Goal: Task Accomplishment & Management: Use online tool/utility

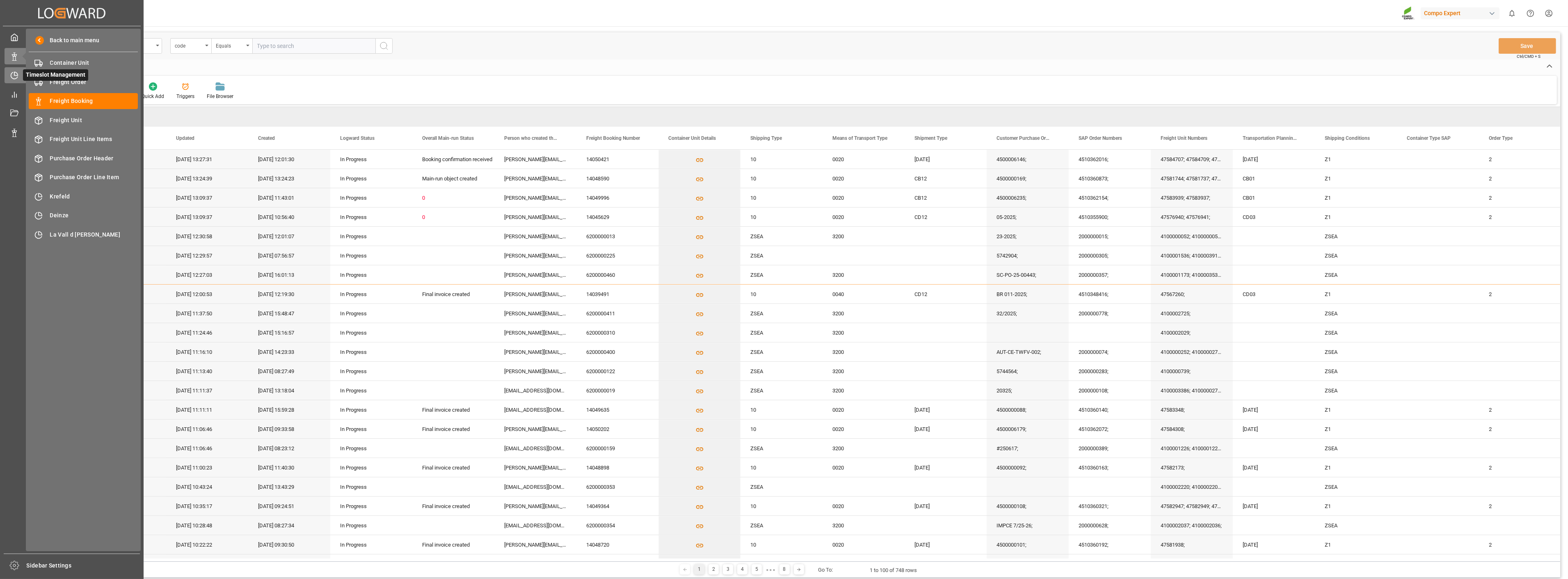
click at [15, 77] on icon at bounding box center [15, 75] width 8 height 8
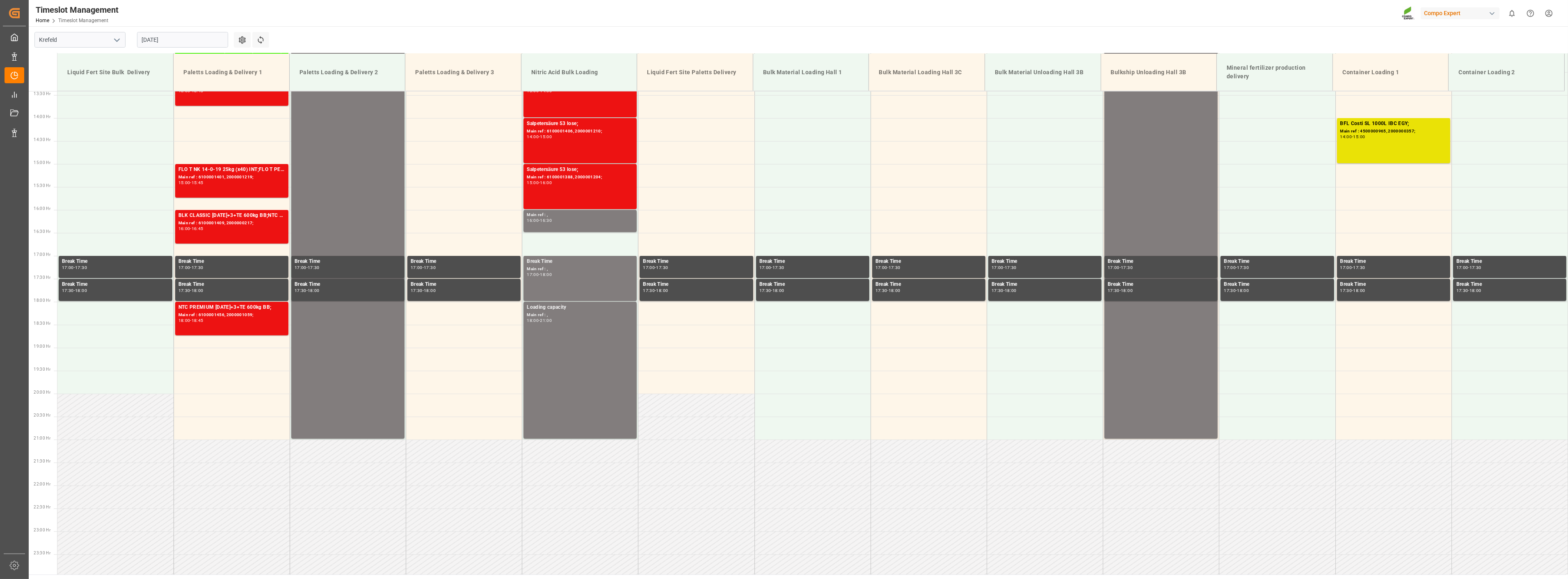
scroll to position [619, 0]
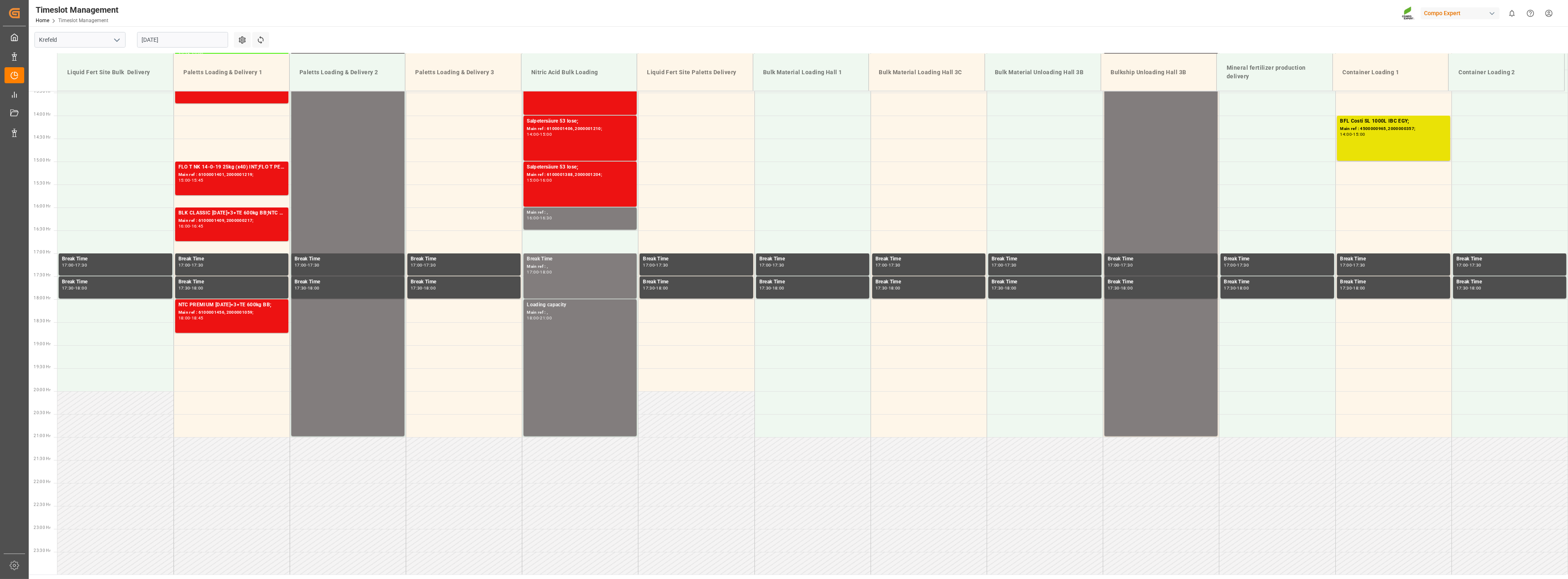
click at [201, 41] on input "[DATE]" at bounding box center [182, 40] width 91 height 15
click at [248, 59] on button "Next Month" at bounding box center [247, 59] width 5 height 5
click at [148, 92] on span "1" at bounding box center [148, 89] width 3 height 6
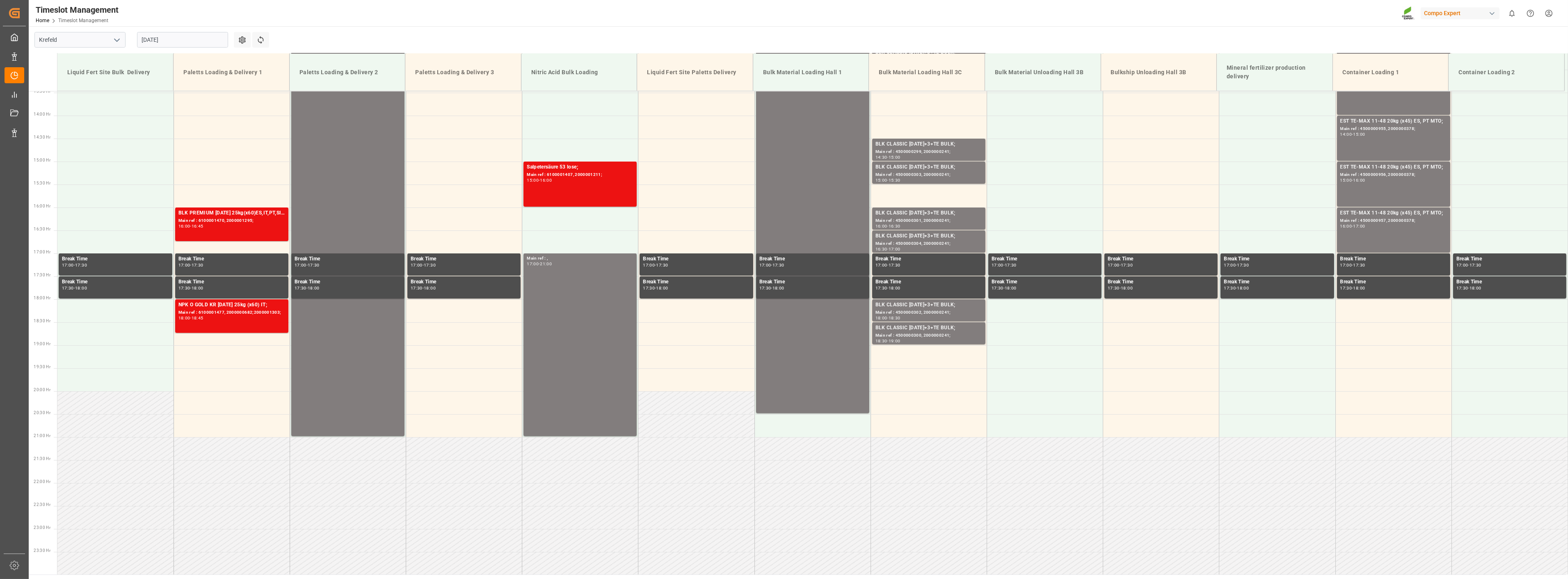
click at [205, 46] on input "[DATE]" at bounding box center [182, 40] width 91 height 15
click at [148, 108] on span "8" at bounding box center [148, 105] width 3 height 6
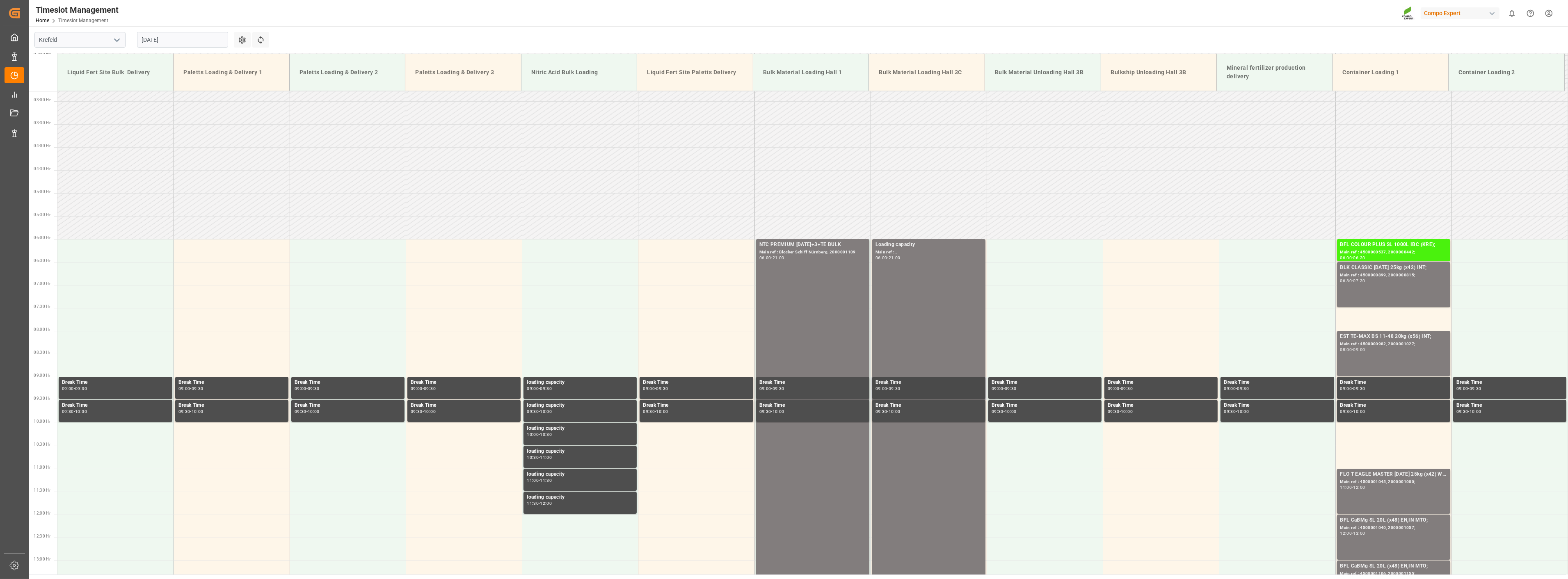
scroll to position [117, 0]
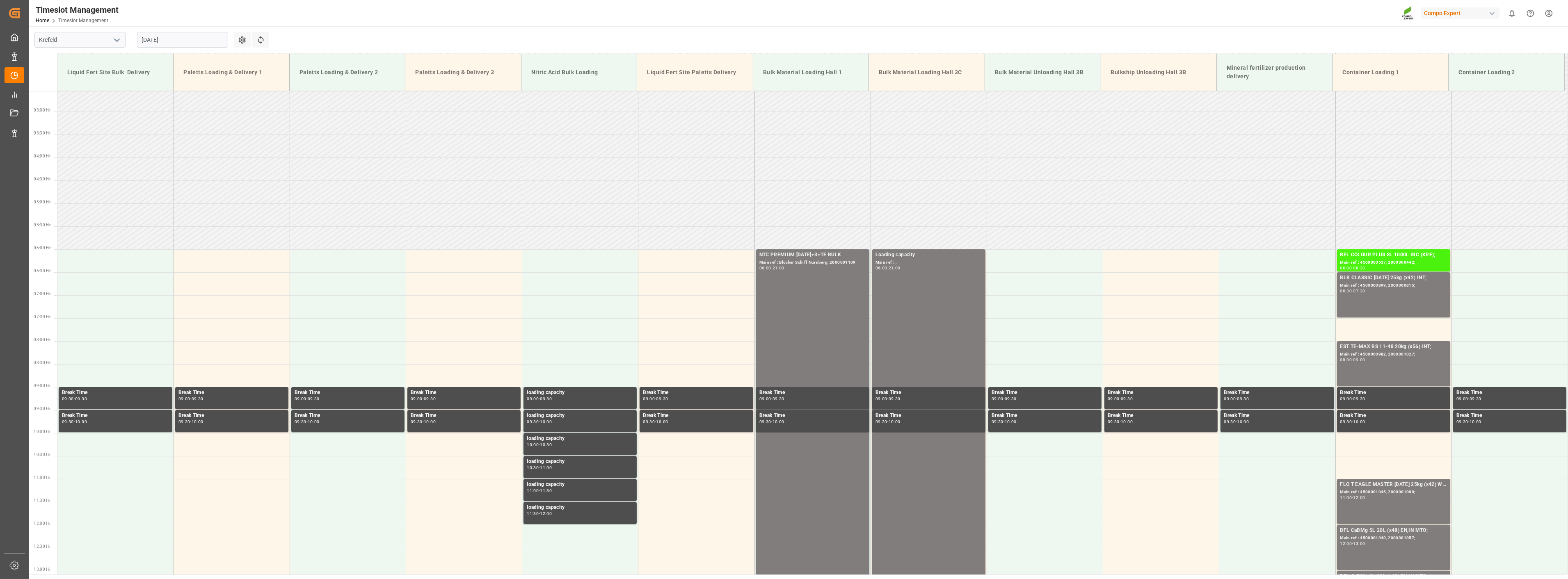
click at [193, 42] on input "[DATE]" at bounding box center [182, 40] width 91 height 15
click at [166, 105] on div "9" at bounding box center [163, 106] width 11 height 10
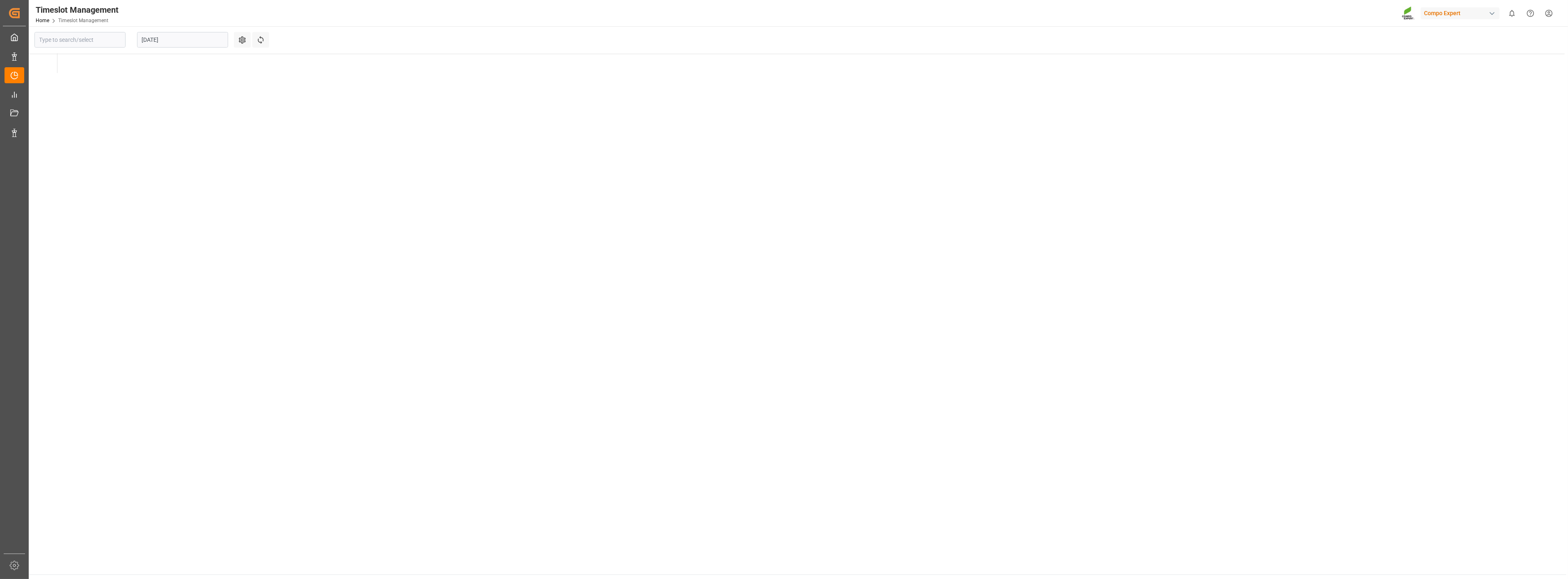
type input "Krefeld"
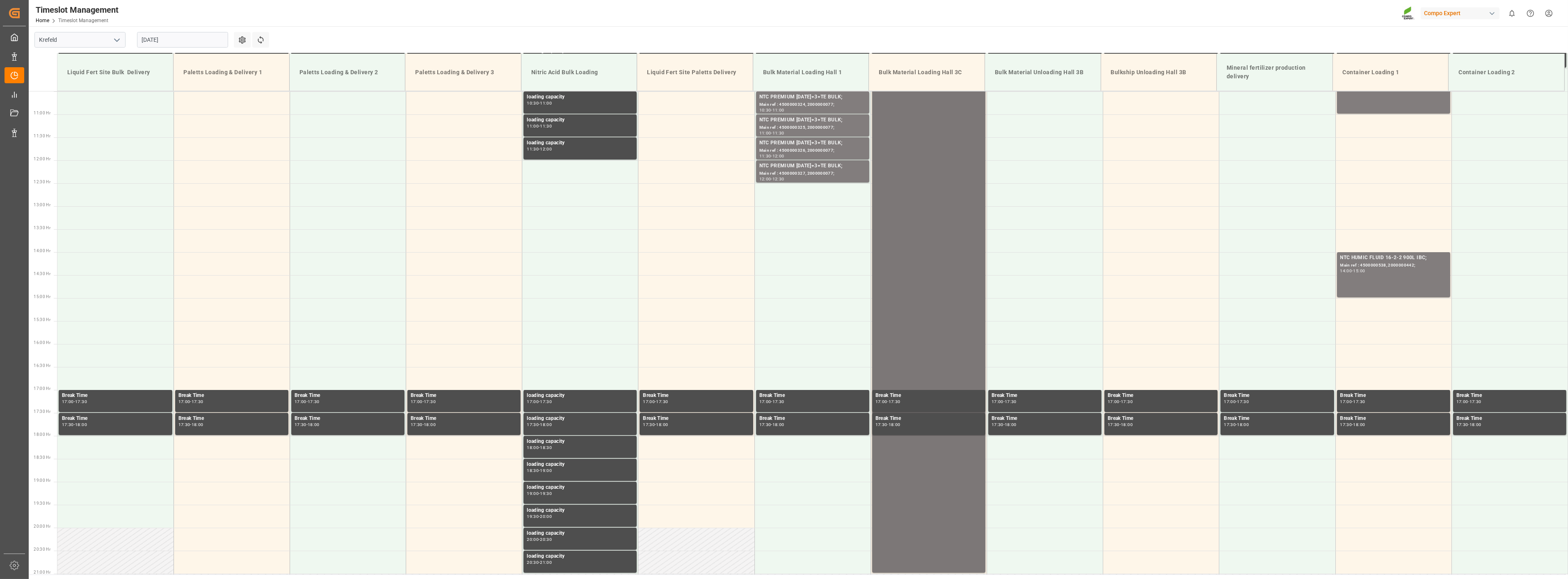
scroll to position [391, 0]
